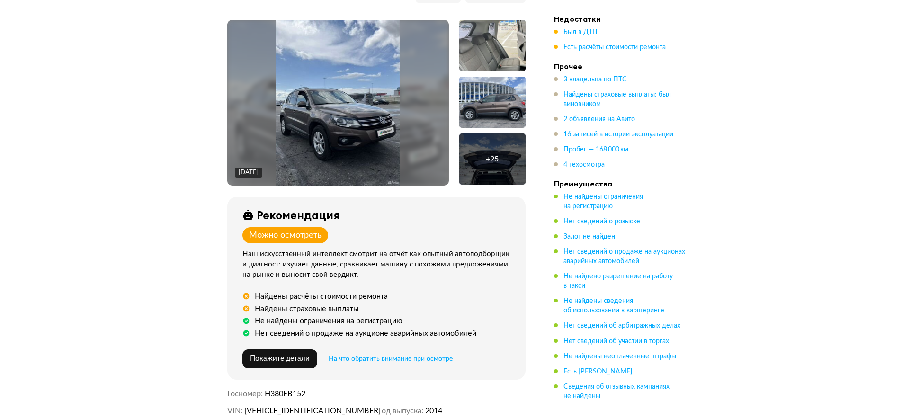
scroll to position [284, 0]
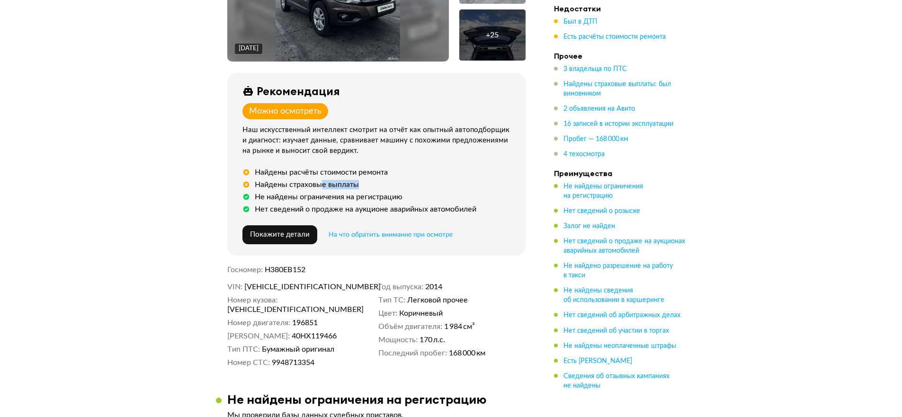
drag, startPoint x: 322, startPoint y: 177, endPoint x: 387, endPoint y: 182, distance: 65.1
click at [387, 182] on div "Найдены страховые выплаты" at bounding box center [378, 184] width 272 height 9
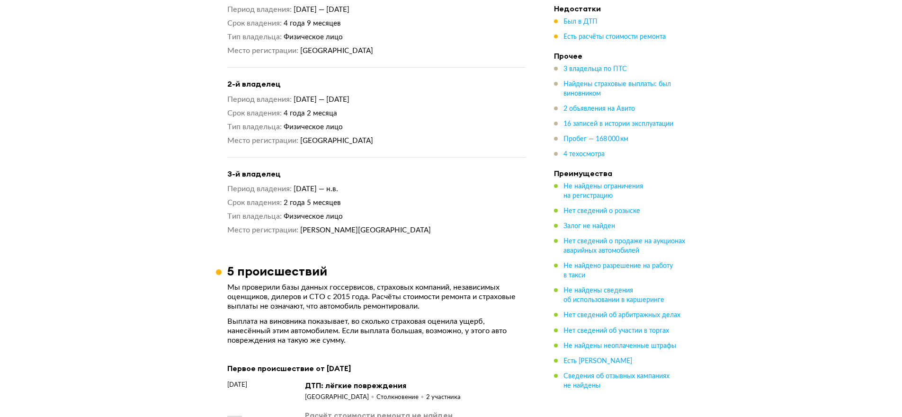
scroll to position [1136, 0]
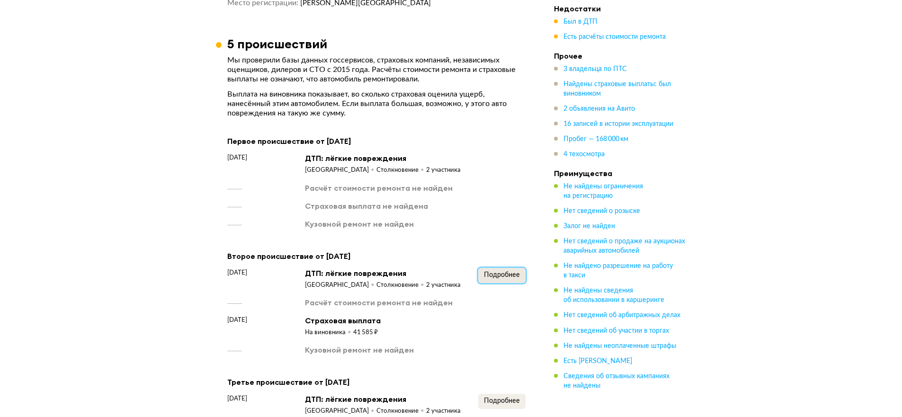
click at [502, 278] on button "Подробнее" at bounding box center [501, 275] width 47 height 15
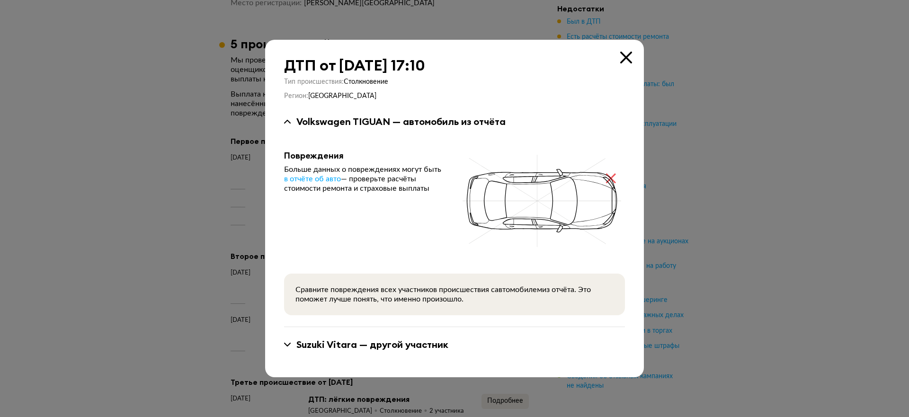
click at [502, 278] on div "Сравните повреждения всех участников происшествия с автомобилем из отчёта. Это …" at bounding box center [454, 295] width 341 height 42
click at [626, 60] on icon at bounding box center [626, 58] width 12 height 12
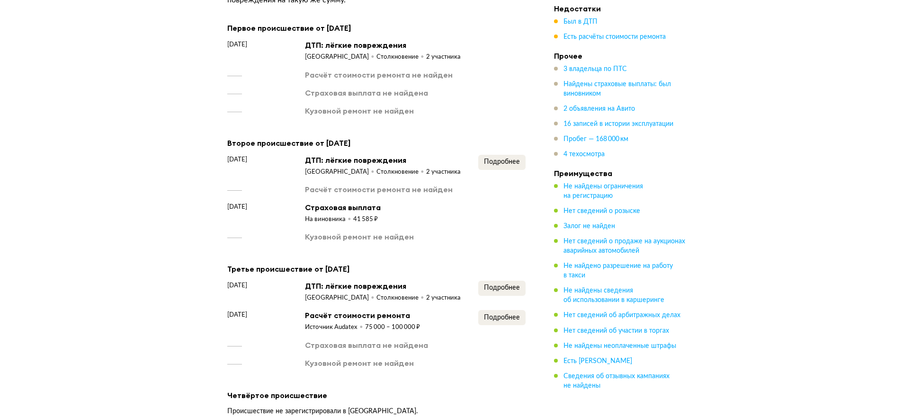
scroll to position [1250, 0]
click at [498, 281] on button "Подробнее" at bounding box center [501, 287] width 47 height 15
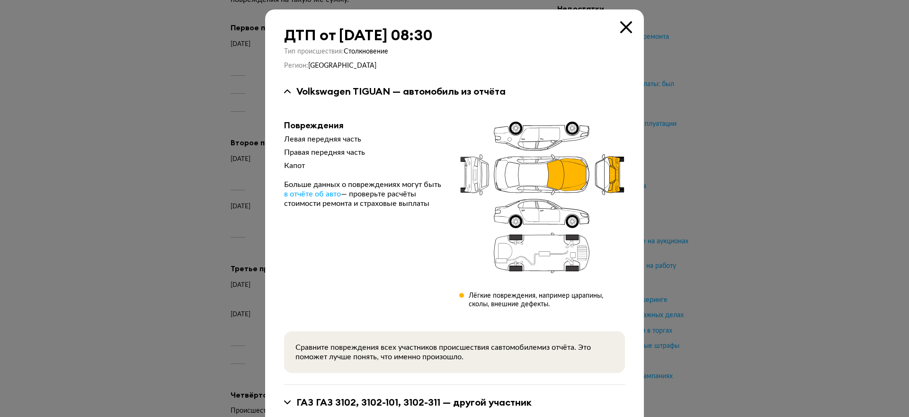
click at [621, 25] on icon at bounding box center [626, 27] width 12 height 12
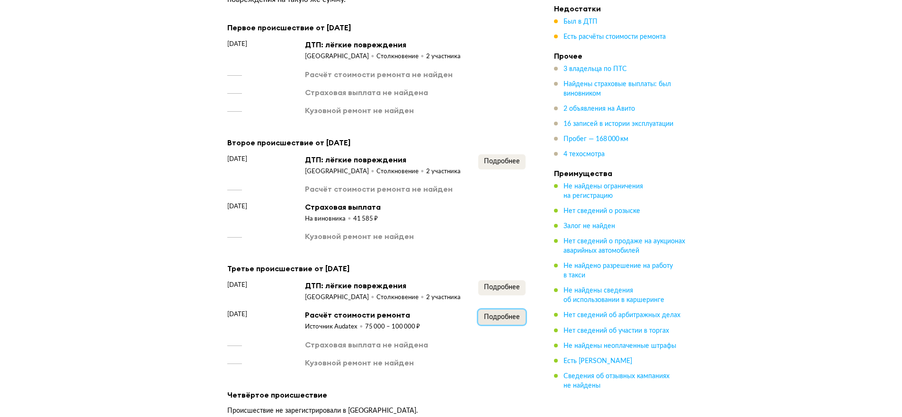
click at [502, 315] on span "Подробнее" at bounding box center [502, 317] width 36 height 7
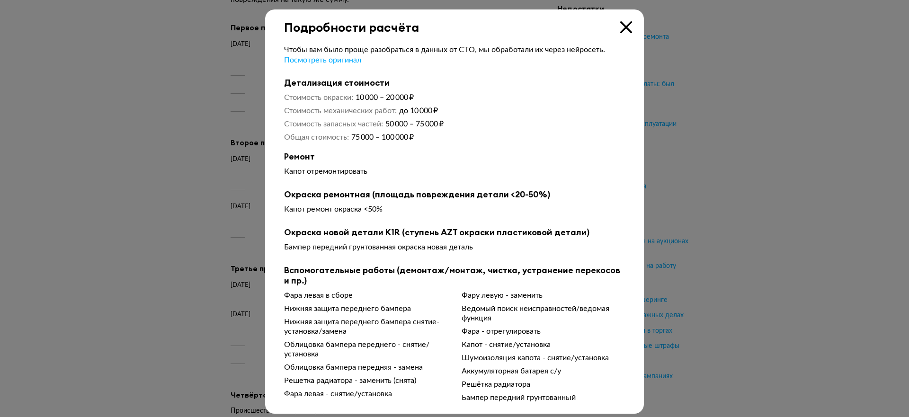
click at [627, 24] on icon at bounding box center [626, 27] width 12 height 12
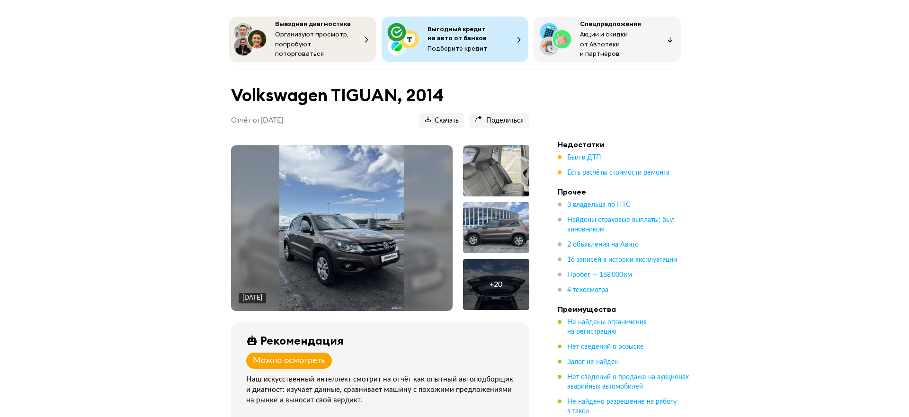
scroll to position [0, 0]
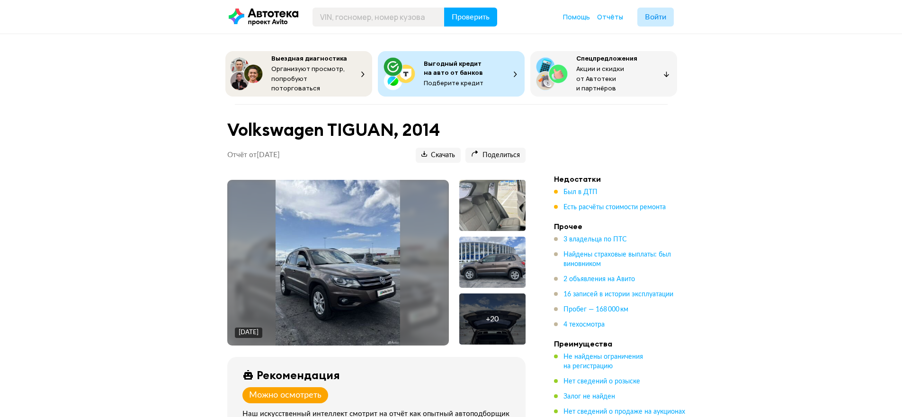
click at [422, 230] on div "[DATE]" at bounding box center [338, 263] width 222 height 166
click at [321, 262] on img at bounding box center [337, 263] width 124 height 166
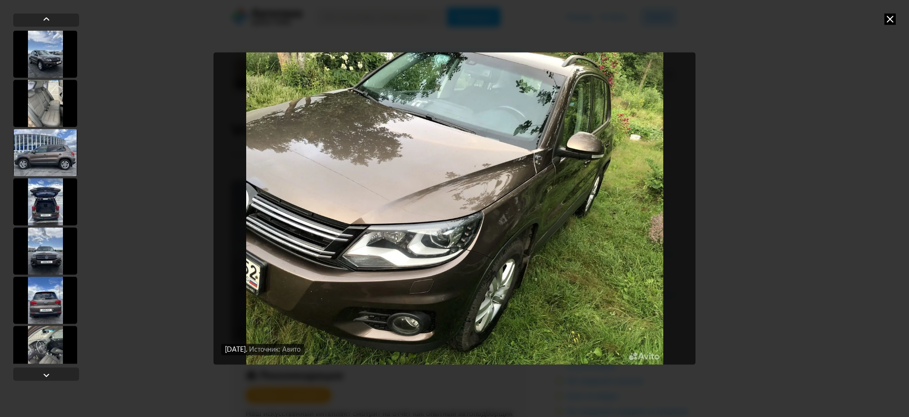
click at [45, 208] on div at bounding box center [45, 201] width 64 height 47
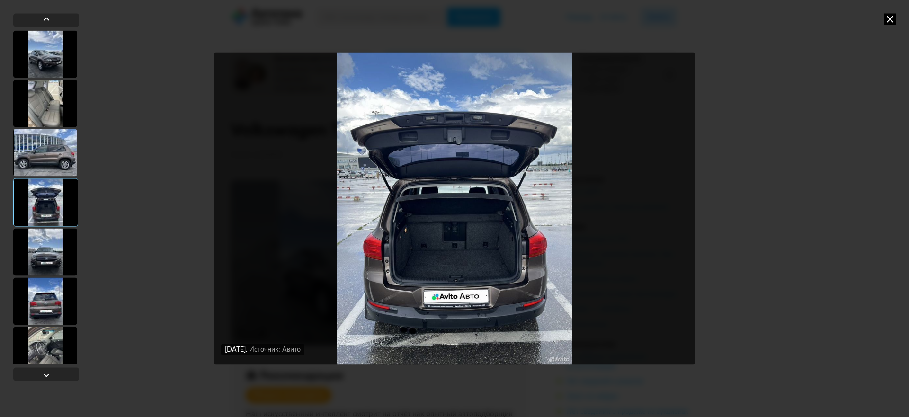
click at [893, 20] on icon at bounding box center [889, 18] width 11 height 11
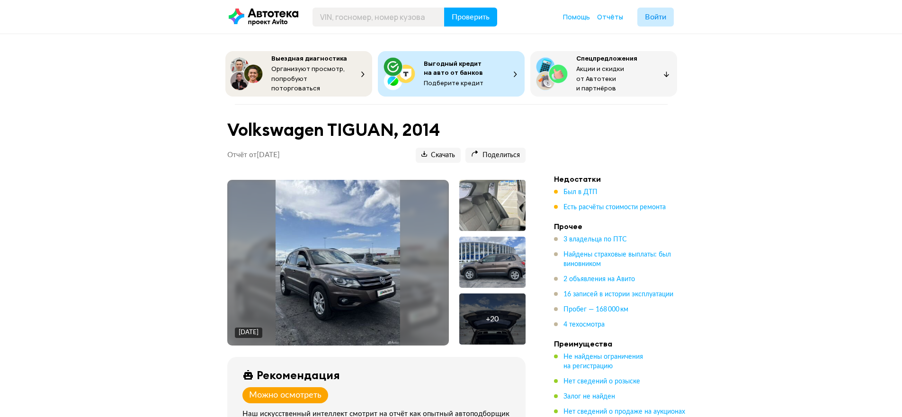
click at [390, 243] on img at bounding box center [337, 263] width 124 height 166
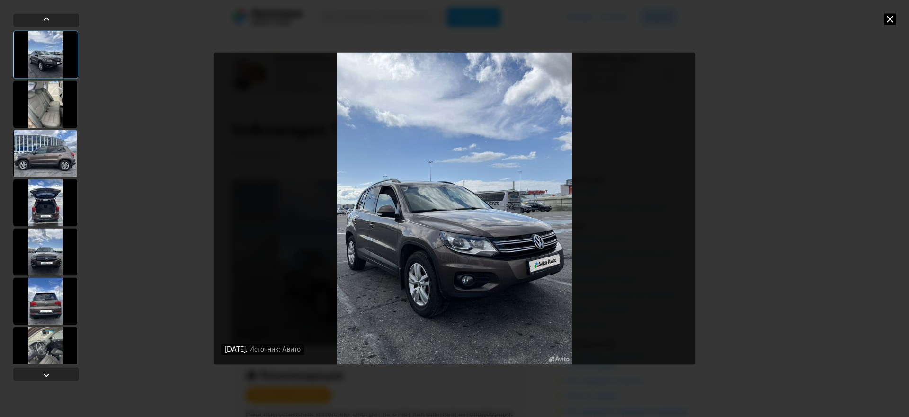
click at [63, 111] on div at bounding box center [45, 103] width 64 height 47
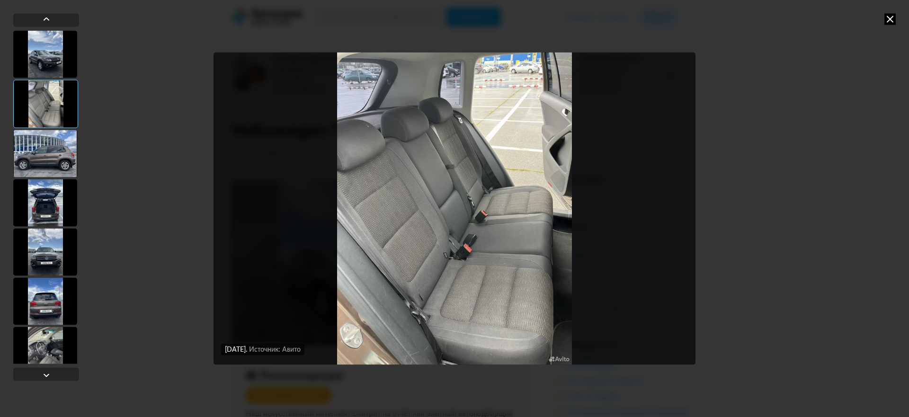
click at [44, 145] on div at bounding box center [45, 153] width 64 height 47
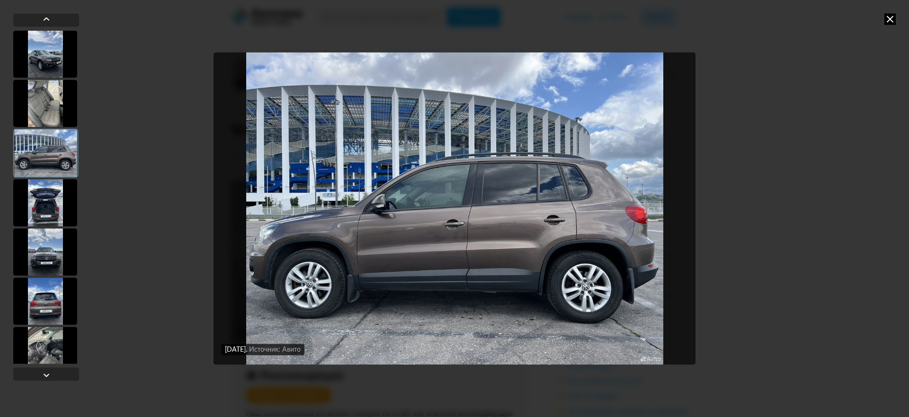
click at [47, 205] on div at bounding box center [45, 202] width 64 height 47
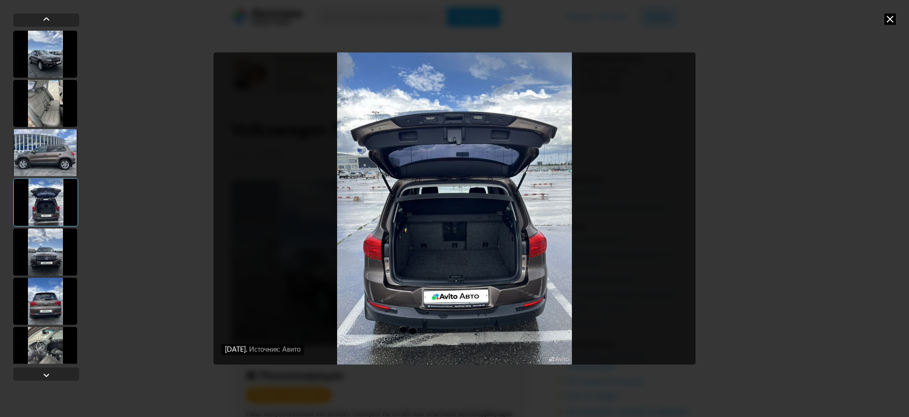
click at [48, 250] on div at bounding box center [45, 251] width 64 height 47
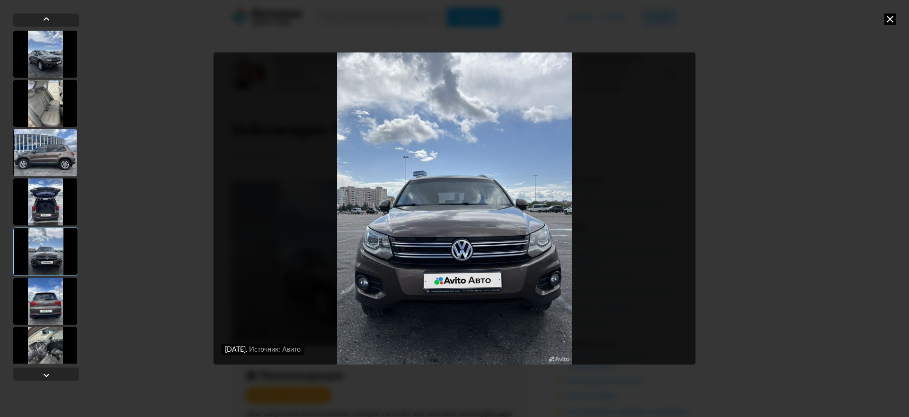
click at [46, 251] on div at bounding box center [45, 251] width 65 height 48
click at [52, 279] on div at bounding box center [45, 300] width 64 height 47
